Goal: Transaction & Acquisition: Purchase product/service

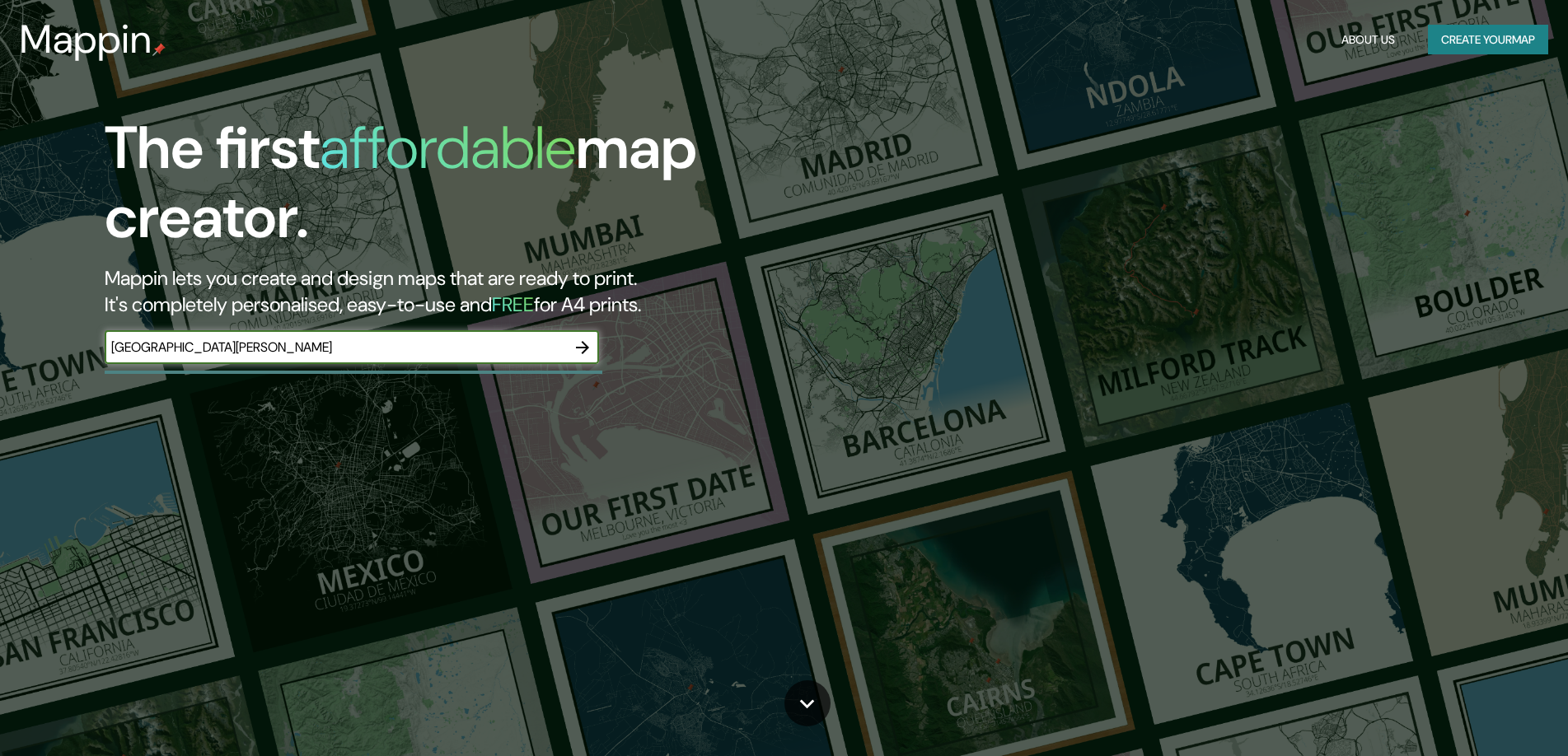
click at [585, 349] on icon "button" at bounding box center [583, 348] width 20 height 20
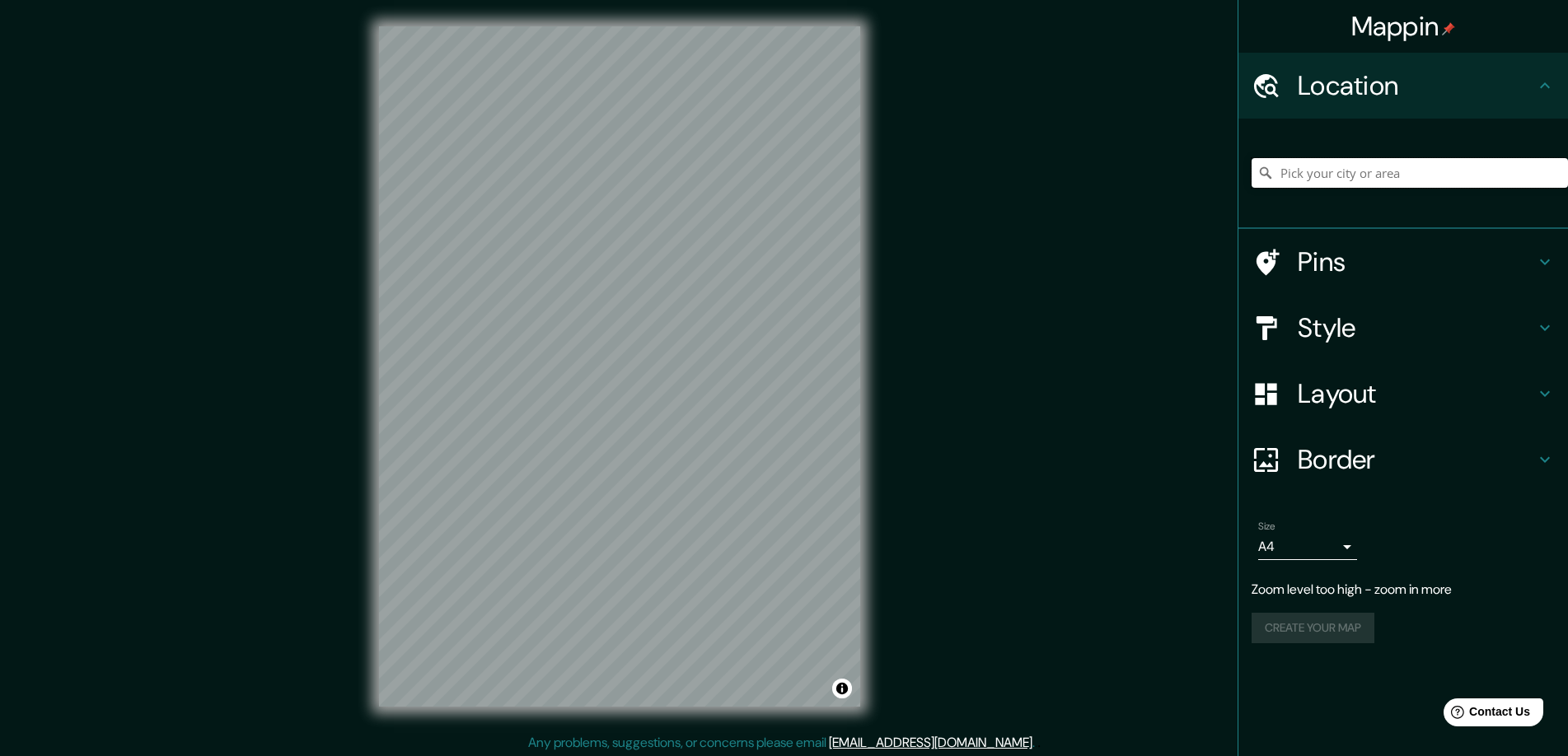
click at [1353, 174] on input "Pick your city or area" at bounding box center [1409, 172] width 317 height 29
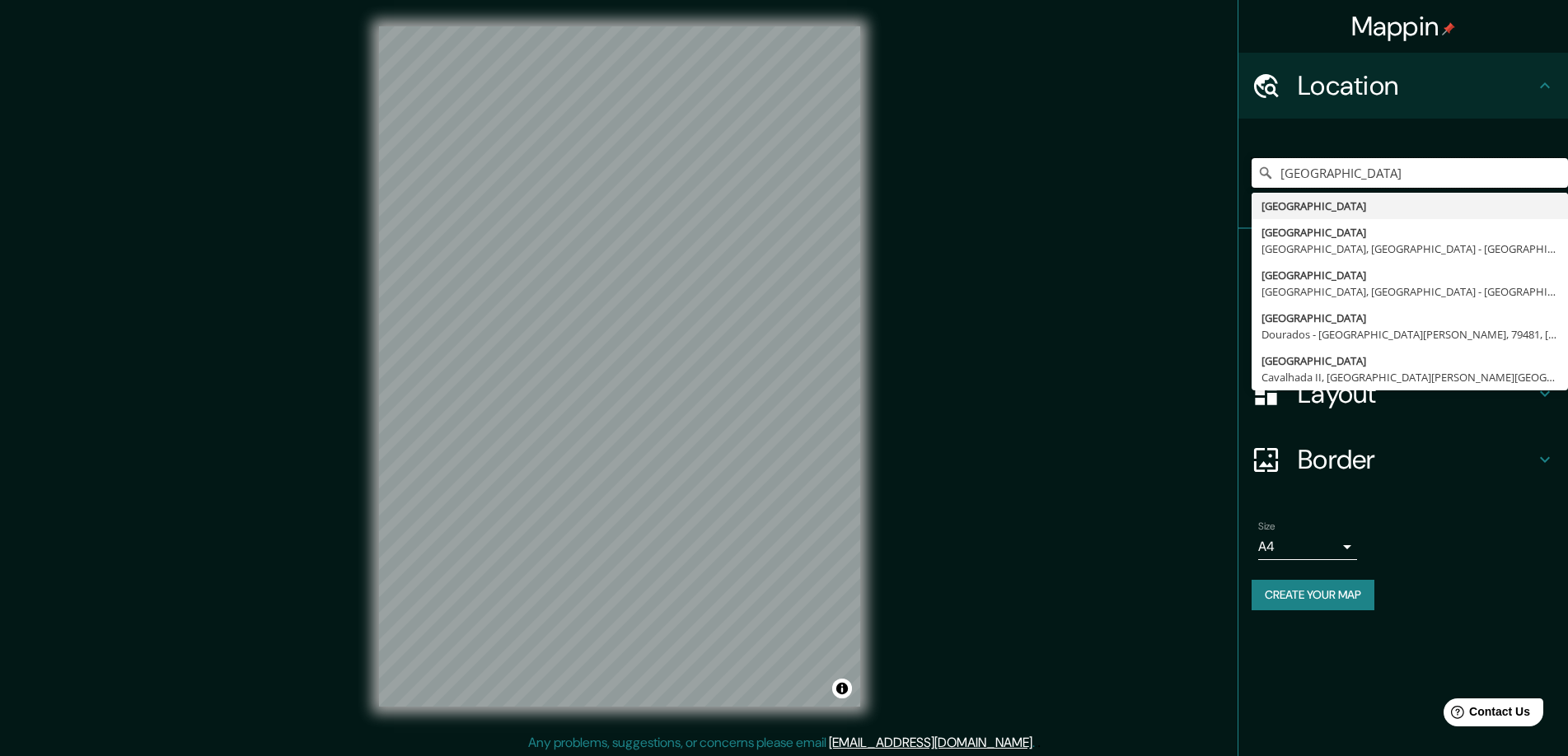
type input "[GEOGRAPHIC_DATA]"
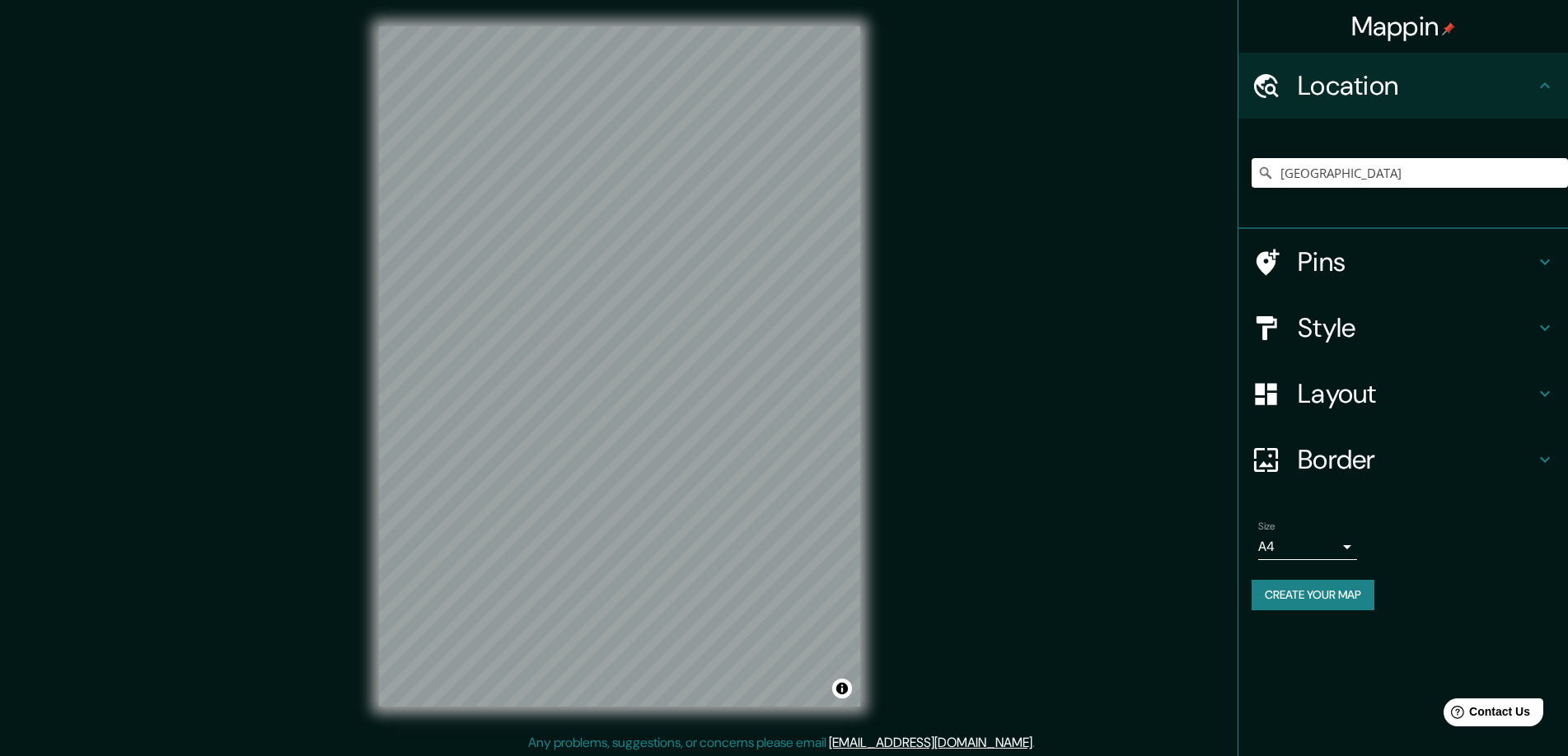
click at [1277, 453] on icon at bounding box center [1266, 459] width 24 height 24
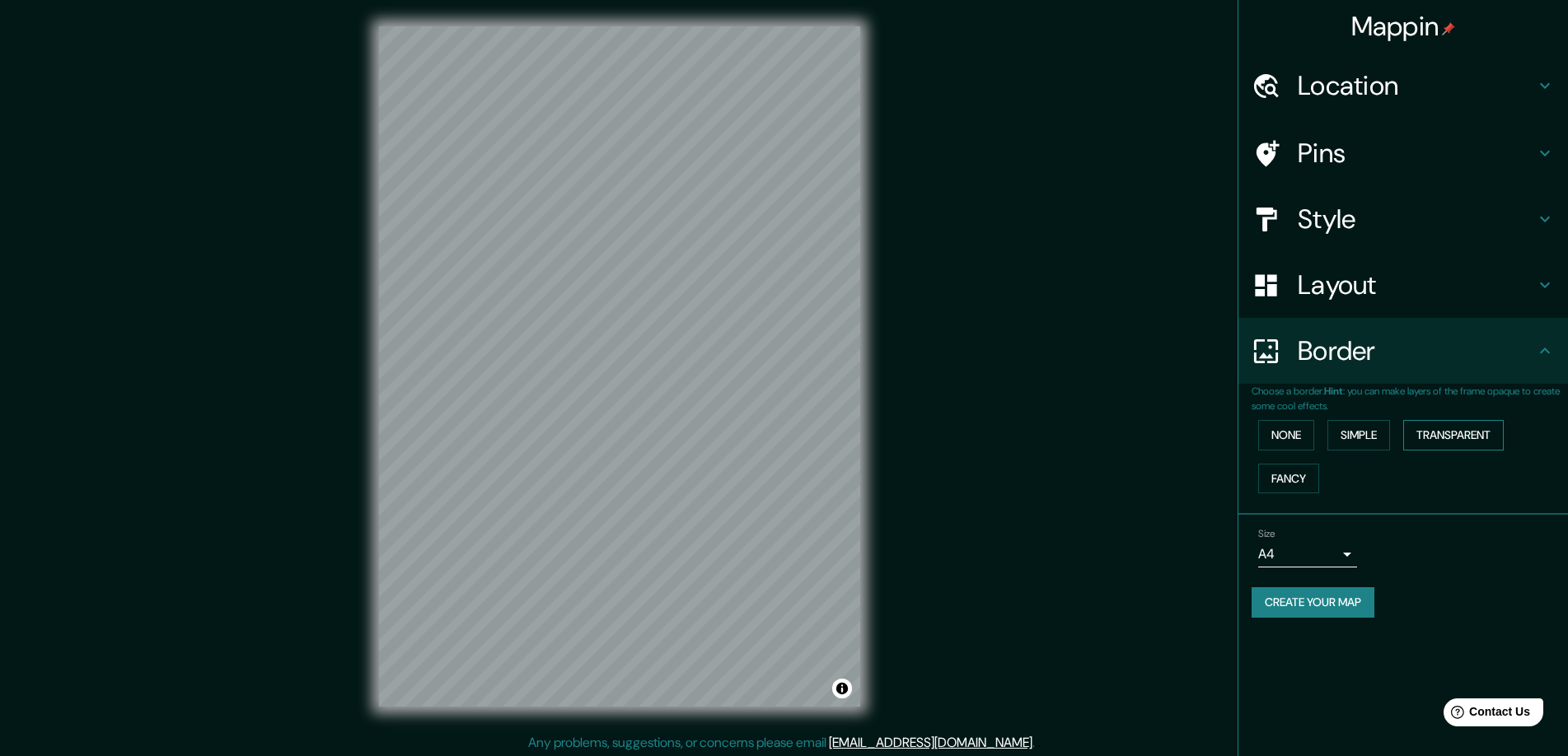
click at [1408, 432] on button "Transparent" at bounding box center [1452, 435] width 100 height 30
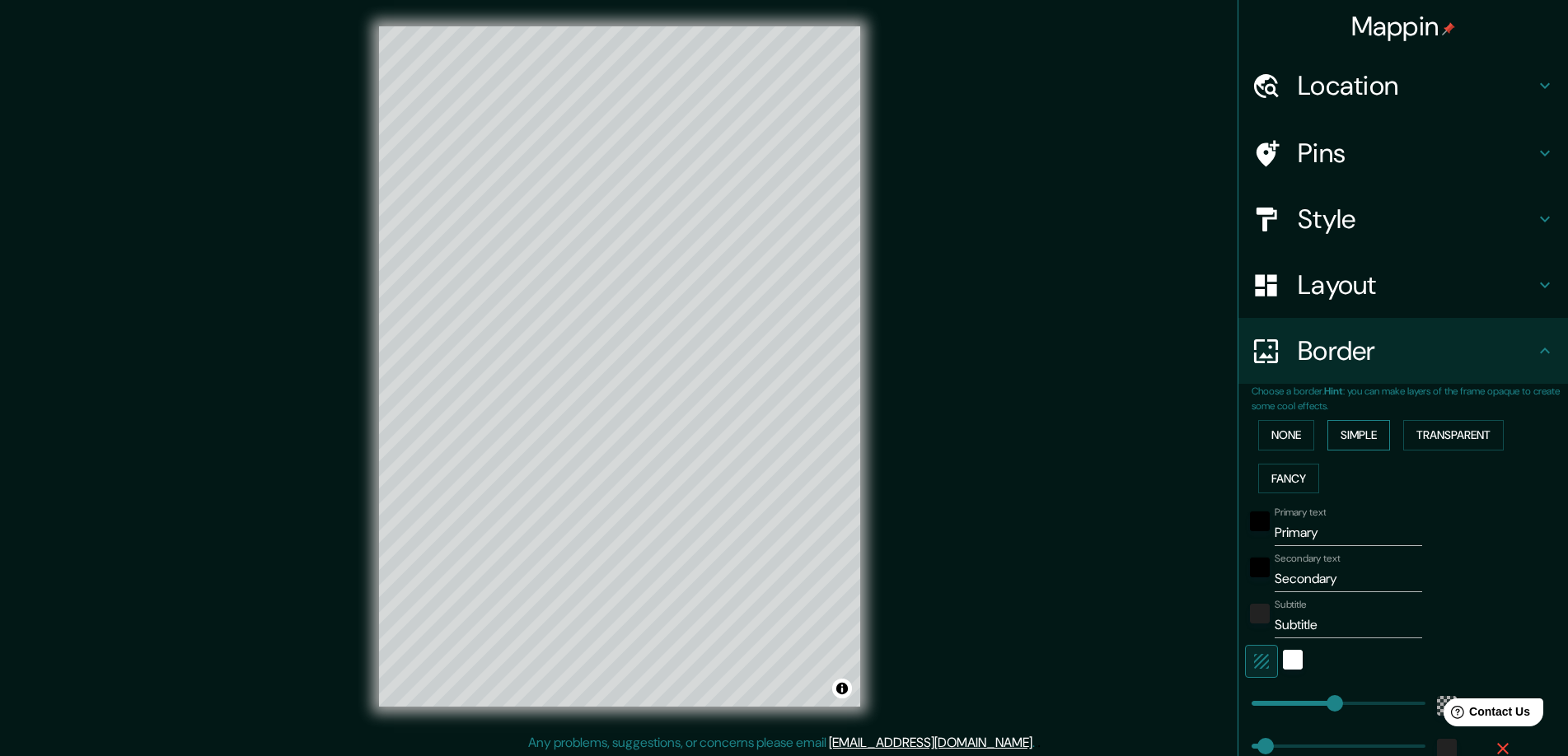
click at [1366, 436] on button "Simple" at bounding box center [1359, 435] width 62 height 30
click at [1428, 437] on button "Transparent" at bounding box center [1452, 435] width 100 height 30
click at [1263, 473] on button "Fancy" at bounding box center [1288, 478] width 61 height 30
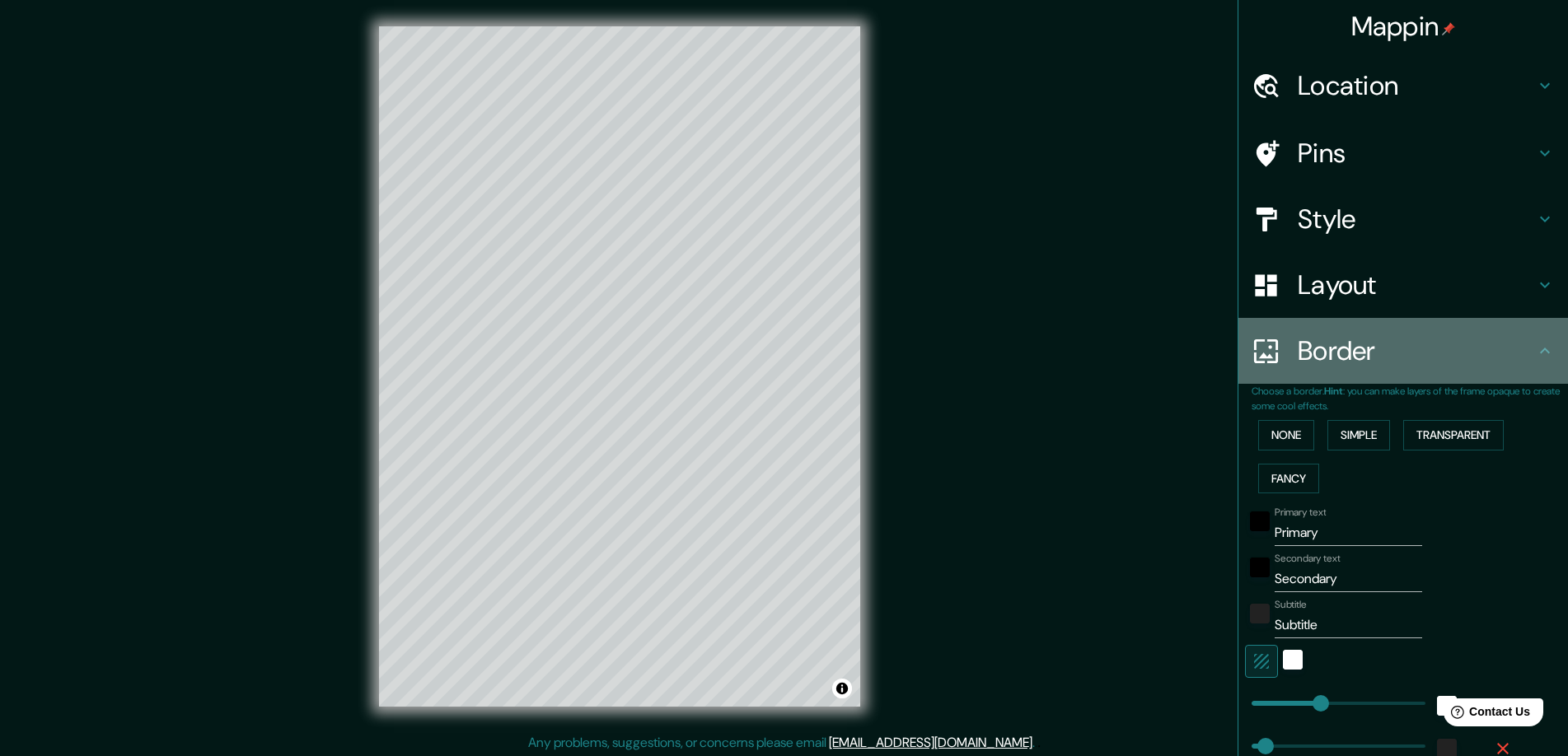
click at [1297, 346] on h4 "Border" at bounding box center [1416, 350] width 237 height 33
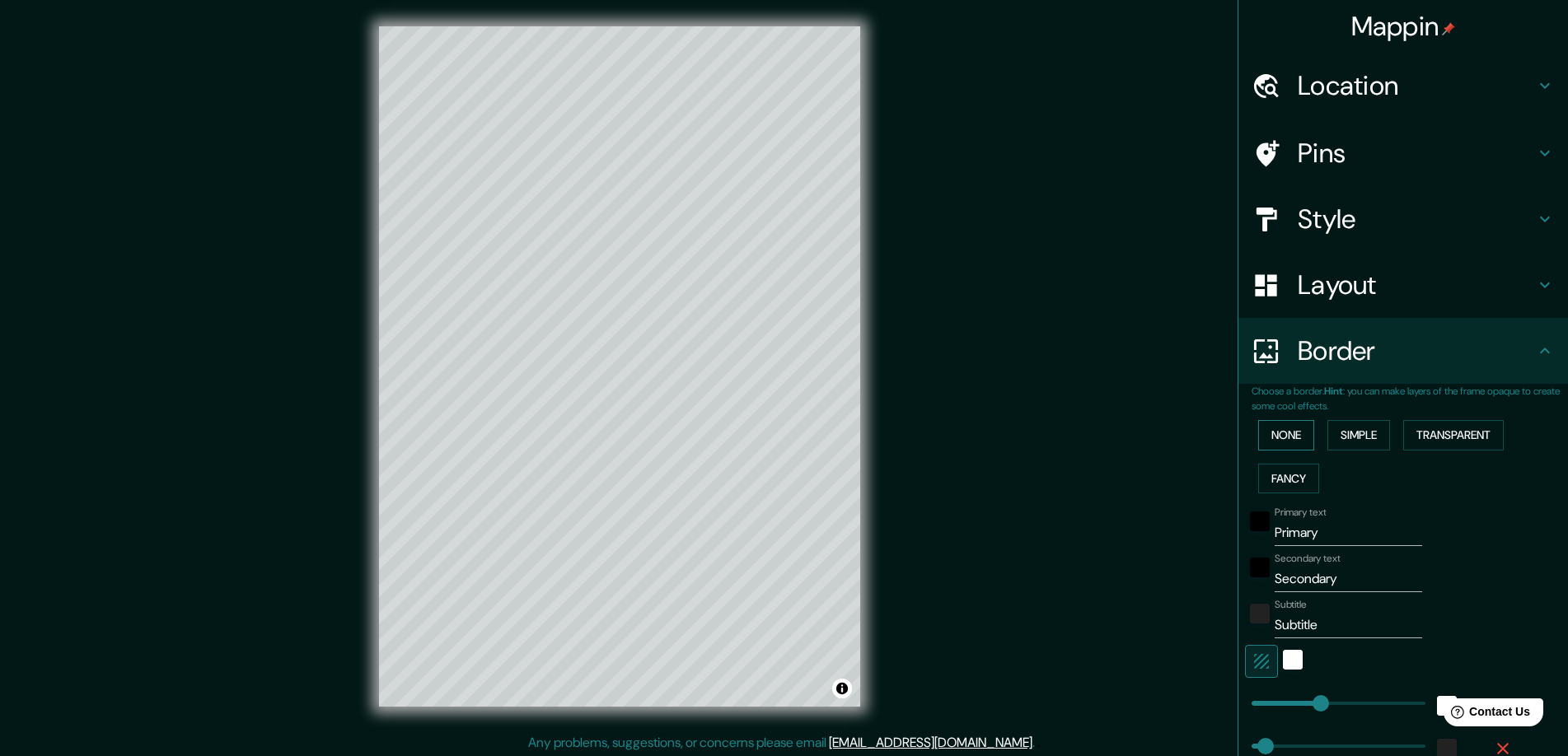
click at [1283, 432] on button "None" at bounding box center [1285, 435] width 56 height 30
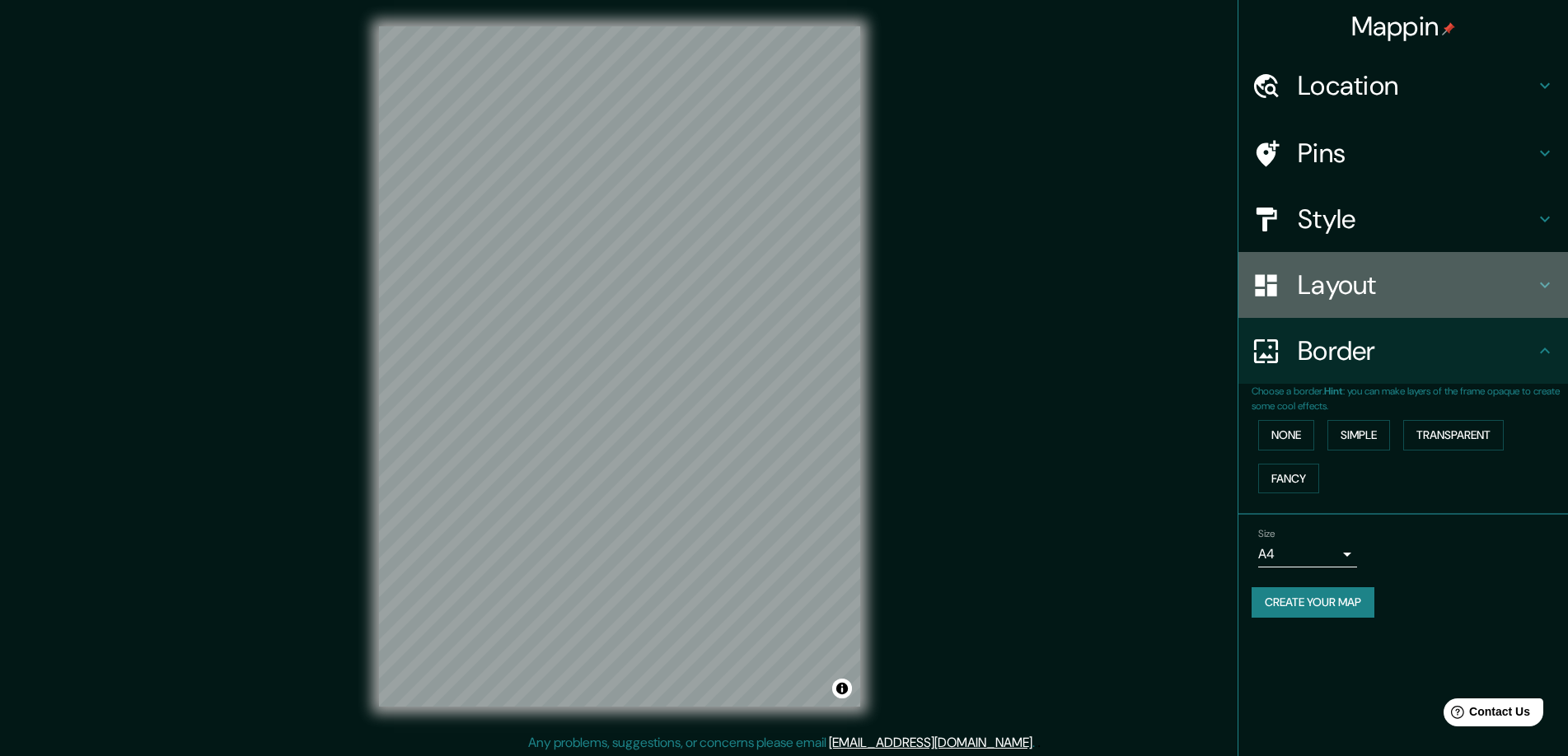
click at [1357, 305] on div "Layout" at bounding box center [1403, 285] width 330 height 66
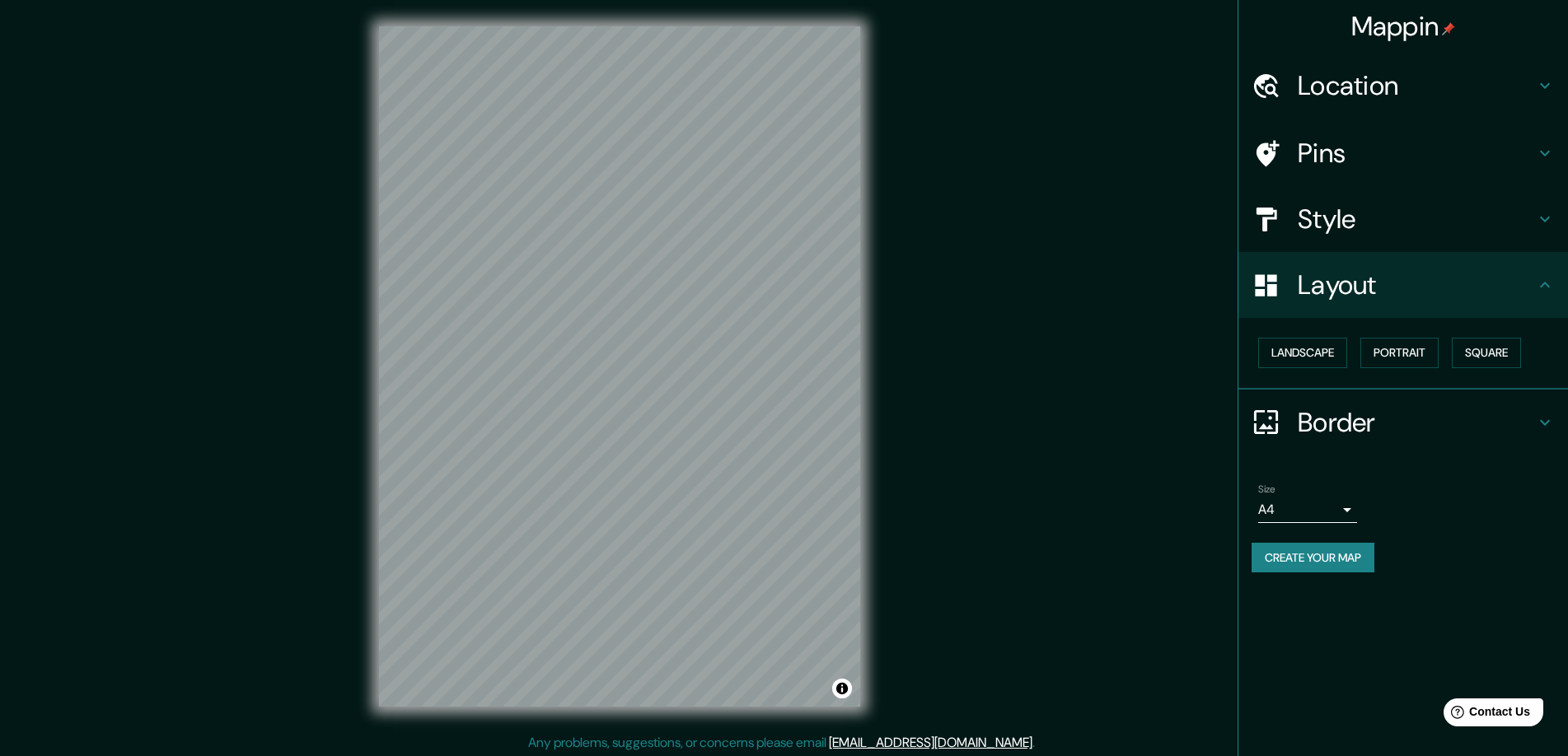
click at [1353, 157] on h4 "Pins" at bounding box center [1416, 153] width 237 height 33
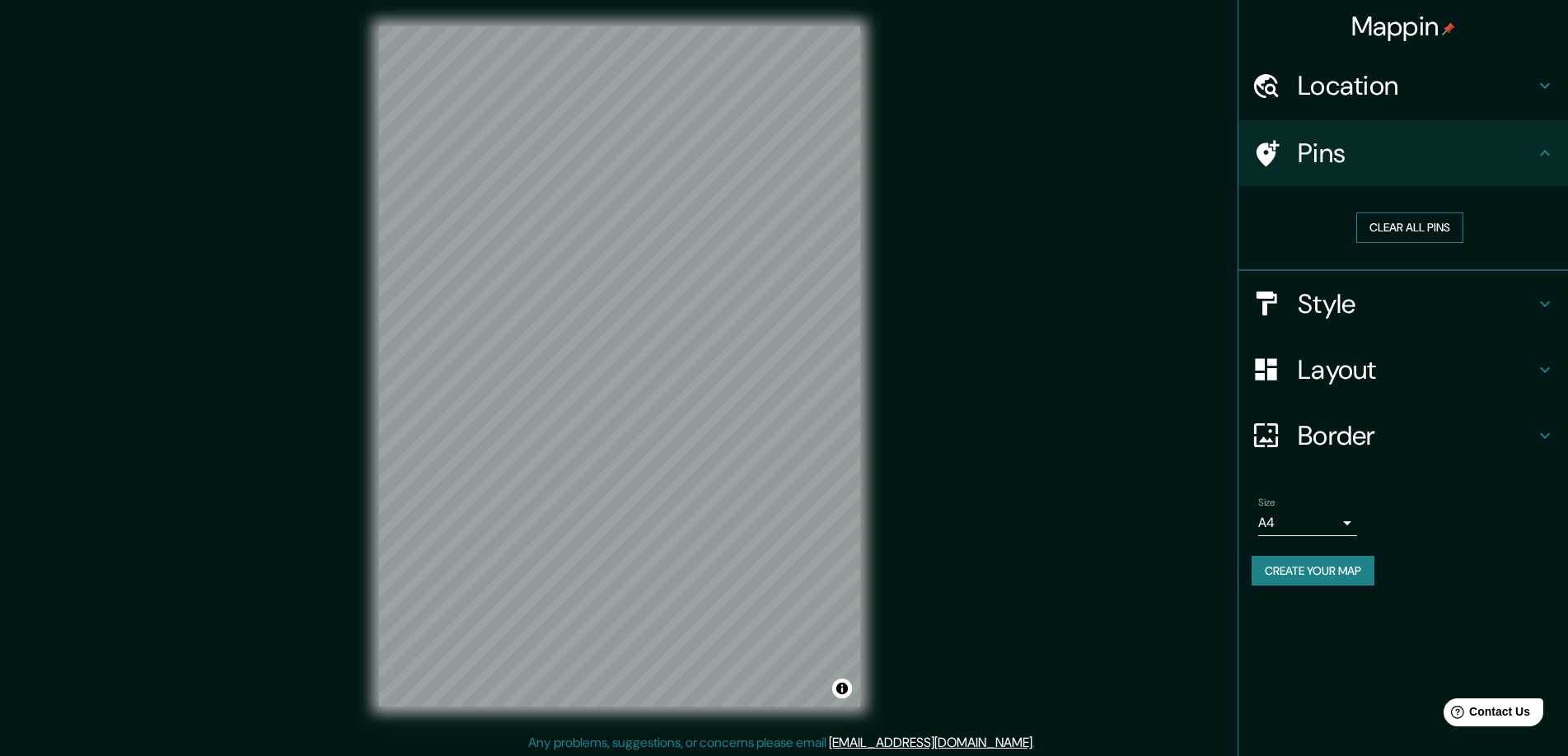
click at [1417, 231] on button "Clear all pins" at bounding box center [1409, 228] width 107 height 30
click at [1326, 160] on h4 "Pins" at bounding box center [1416, 153] width 237 height 33
